Goal: Check status: Check status

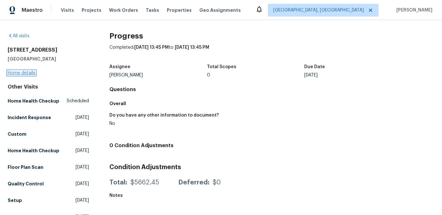
click at [26, 72] on link "Home details" at bounding box center [22, 73] width 28 height 4
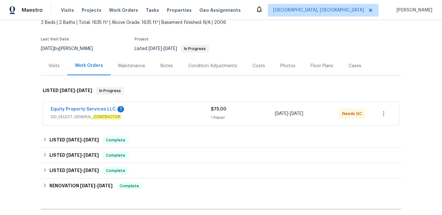
scroll to position [42, 0]
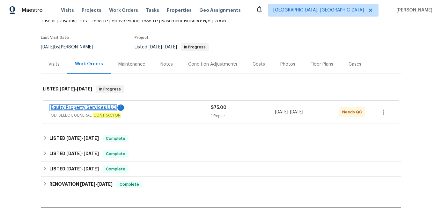
click at [87, 107] on link "Equity Property Services LLC" at bounding box center [83, 108] width 65 height 4
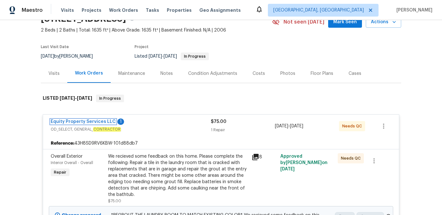
scroll to position [13, 0]
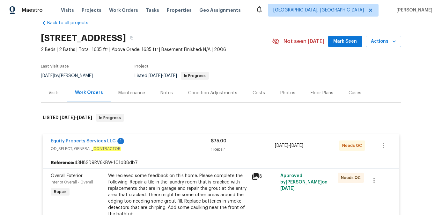
click at [286, 92] on div "Photos" at bounding box center [288, 93] width 15 height 6
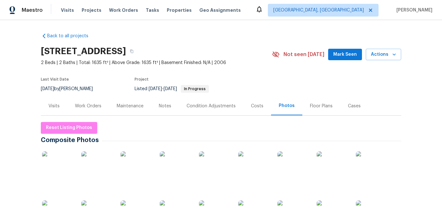
click at [90, 103] on div "Work Orders" at bounding box center [88, 106] width 26 height 6
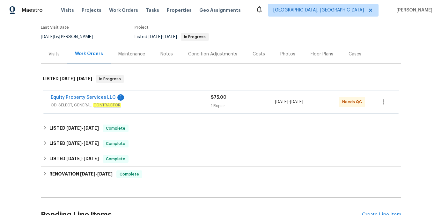
scroll to position [52, 0]
click at [71, 96] on link "Equity Property Services LLC" at bounding box center [83, 97] width 65 height 4
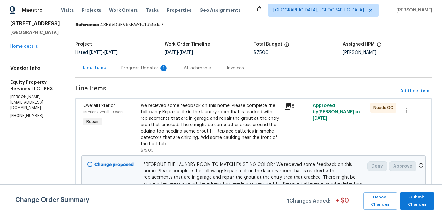
scroll to position [44, 0]
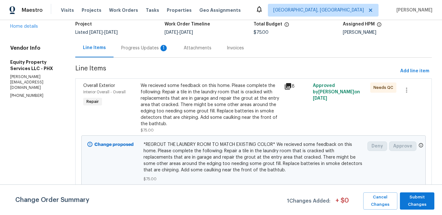
click at [129, 45] on div "Progress Updates 1" at bounding box center [144, 48] width 47 height 6
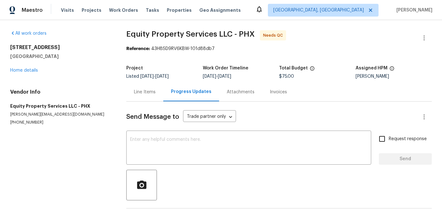
click at [235, 92] on div "Attachments" at bounding box center [241, 92] width 28 height 6
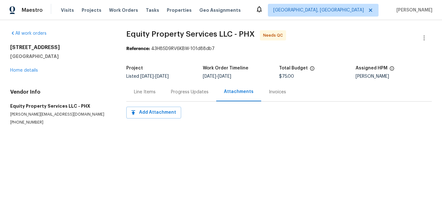
click at [276, 89] on div "Invoices" at bounding box center [277, 92] width 17 height 6
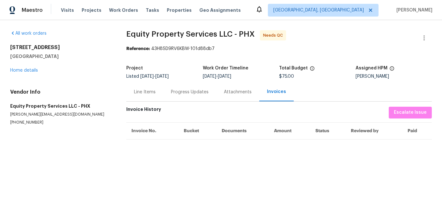
click at [149, 93] on div "Line Items" at bounding box center [145, 92] width 22 height 6
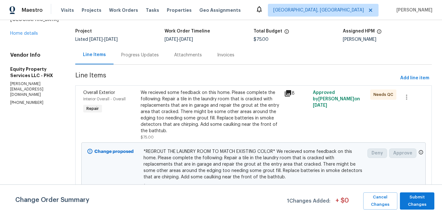
scroll to position [44, 0]
